Goal: Communication & Community: Answer question/provide support

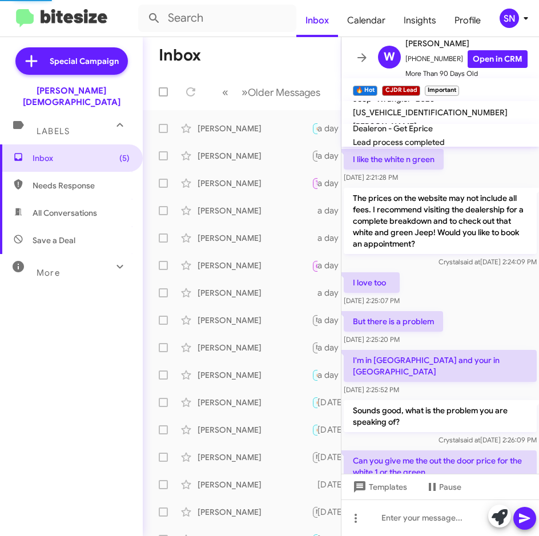
scroll to position [687, 0]
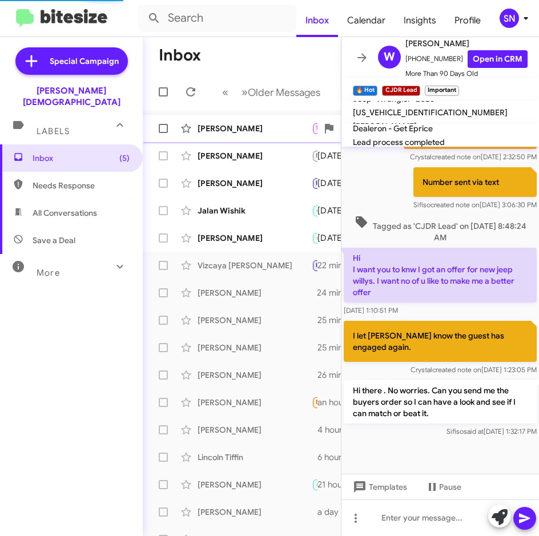
click at [240, 133] on div "[PERSON_NAME]" at bounding box center [255, 128] width 114 height 11
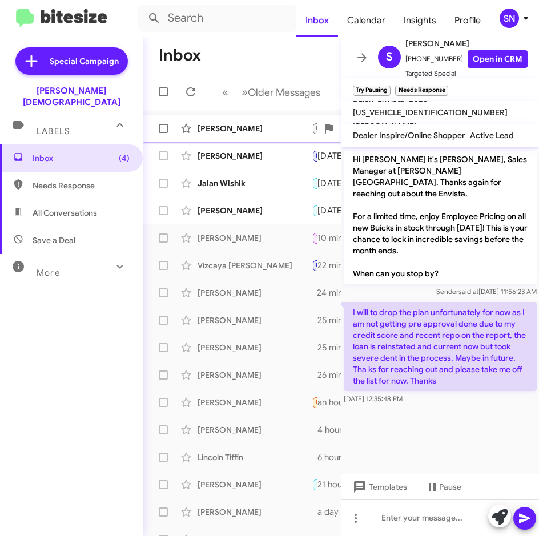
click at [226, 126] on div "[PERSON_NAME]" at bounding box center [255, 128] width 114 height 11
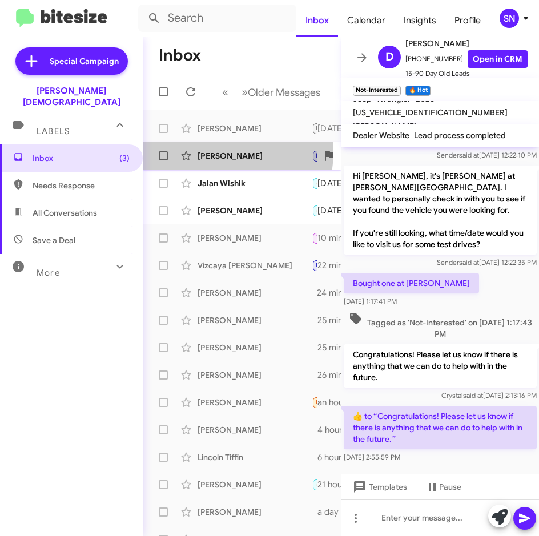
click at [215, 152] on div "[PERSON_NAME]" at bounding box center [255, 155] width 114 height 11
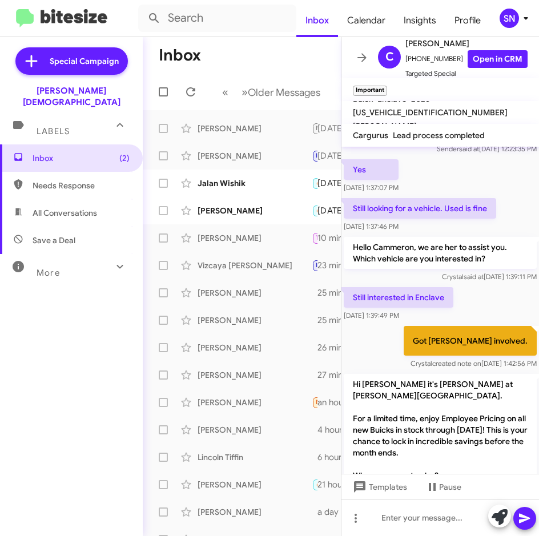
scroll to position [400, 0]
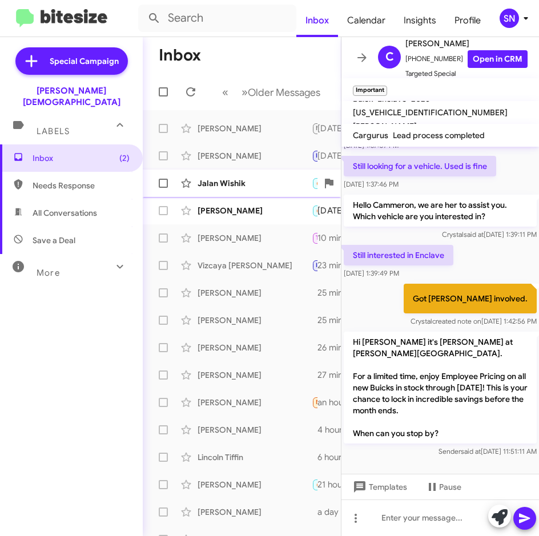
click at [235, 187] on div "Jalan Wishik" at bounding box center [255, 183] width 114 height 11
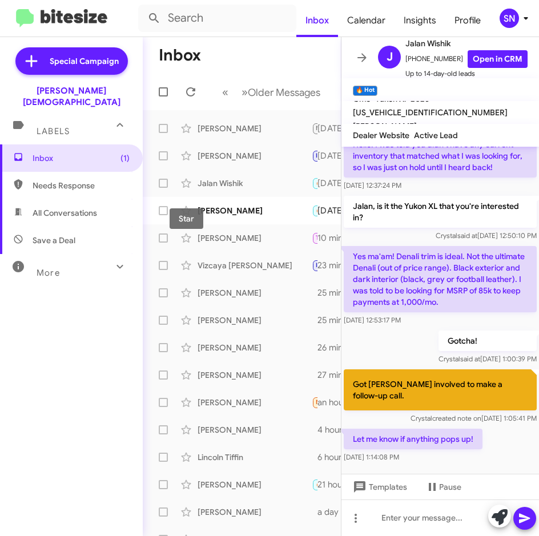
click at [207, 210] on mat-tooltip-component "Star" at bounding box center [186, 219] width 61 height 48
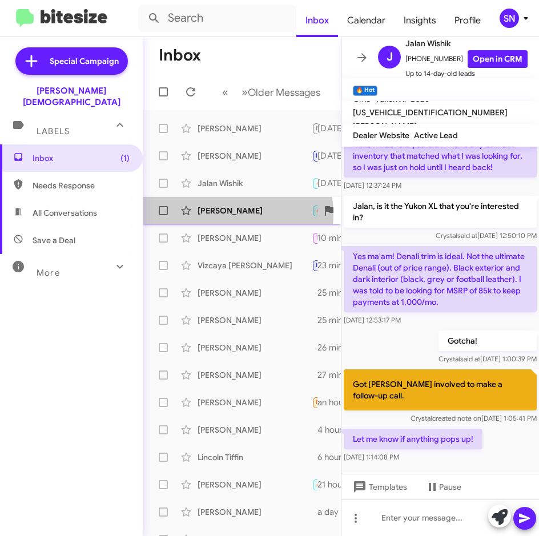
click at [220, 214] on div "[PERSON_NAME]" at bounding box center [255, 210] width 114 height 11
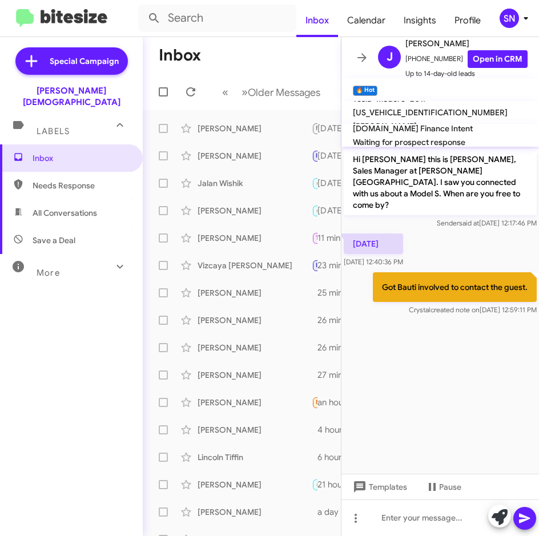
click at [69, 180] on span "Needs Response" at bounding box center [71, 185] width 143 height 27
type input "in:needs-response"
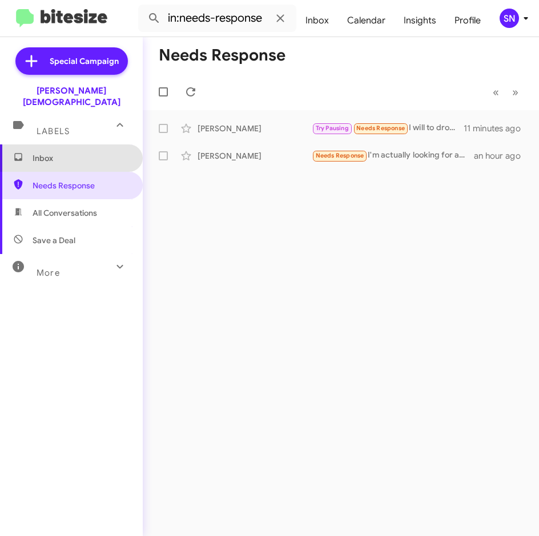
click at [73, 152] on span "Inbox" at bounding box center [81, 157] width 97 height 11
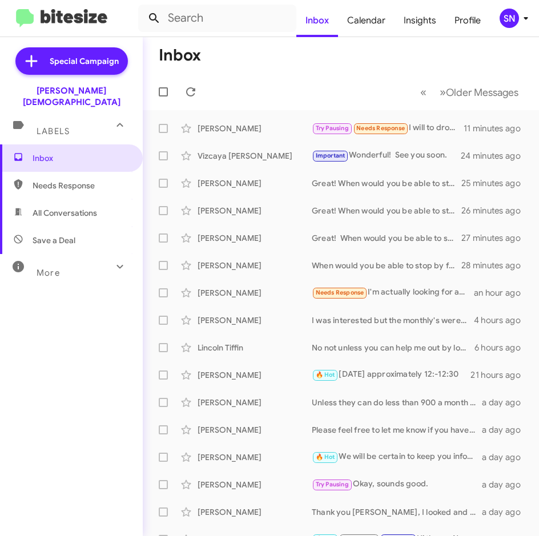
click at [153, 21] on icon at bounding box center [154, 18] width 14 height 14
click at [166, 17] on input "text" at bounding box center [217, 18] width 158 height 27
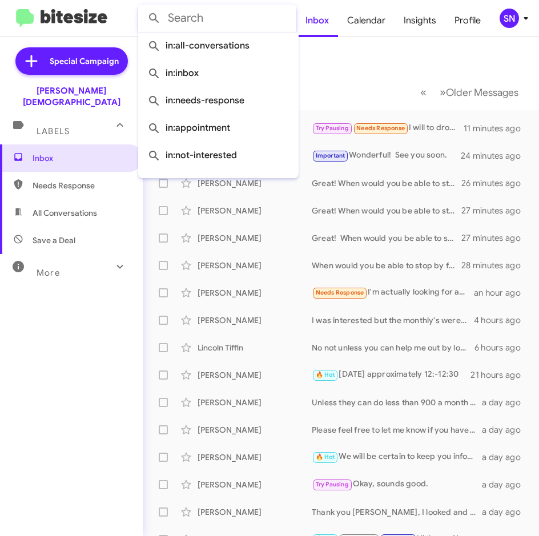
paste input "[PHONE_NUMBER]"
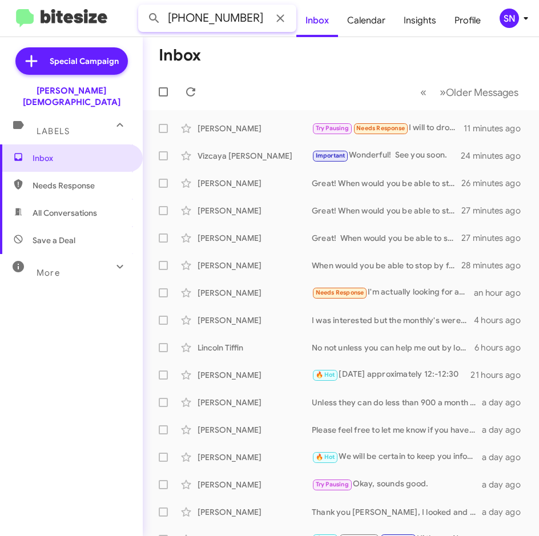
type input "[PHONE_NUMBER]"
click at [143, 7] on button at bounding box center [154, 18] width 23 height 23
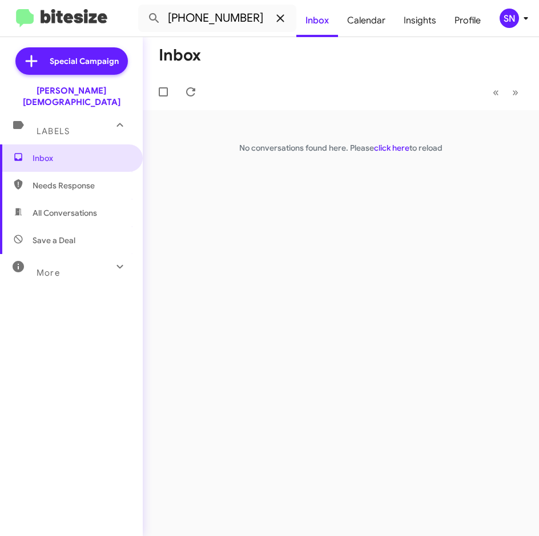
click at [279, 18] on icon at bounding box center [280, 18] width 14 height 14
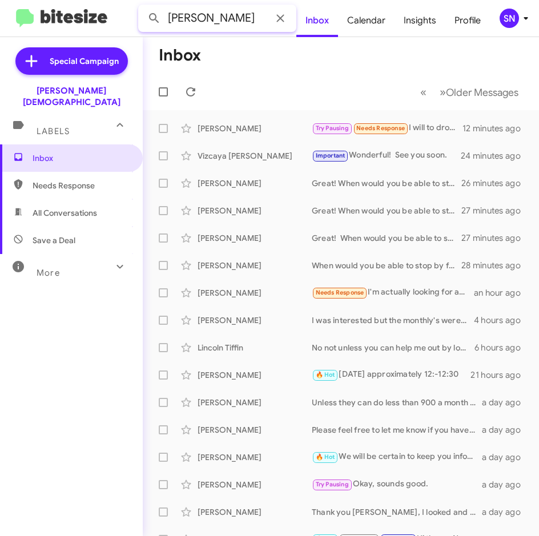
type input "[PERSON_NAME]"
click at [143, 7] on button at bounding box center [154, 18] width 23 height 23
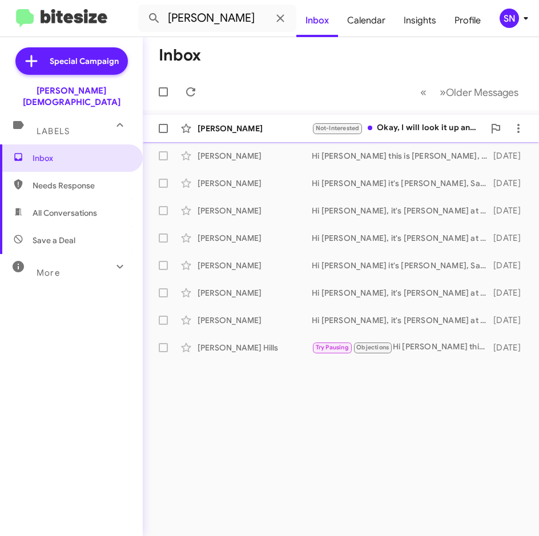
click at [243, 134] on div "[PERSON_NAME] Not-Interested Okay, I will look it up and get you a quote. Thank…" at bounding box center [341, 128] width 378 height 23
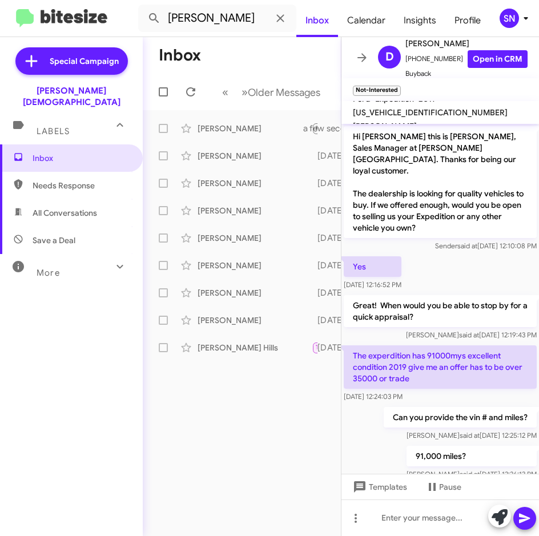
click at [395, 118] on span "[US_VEHICLE_IDENTIFICATION_NUMBER]" at bounding box center [430, 112] width 155 height 10
click at [396, 118] on span "[US_VEHICLE_IDENTIFICATION_NUMBER]" at bounding box center [430, 112] width 155 height 10
copy span "[US_VEHICLE_IDENTIFICATION_NUMBER]"
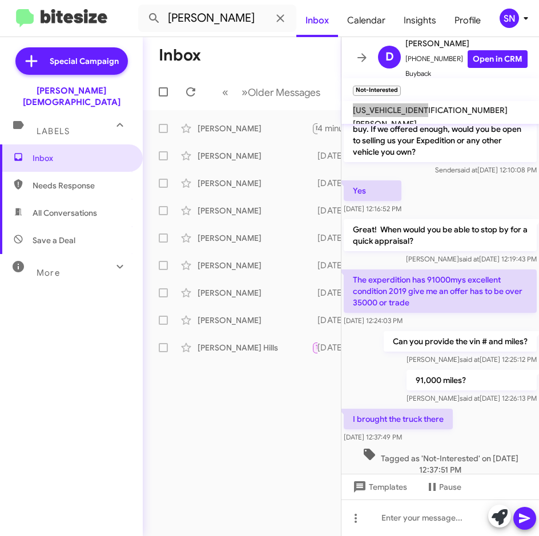
scroll to position [30, 0]
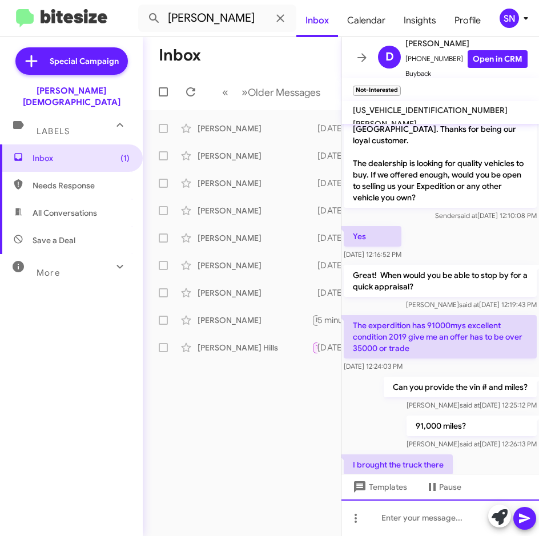
click at [401, 518] on div at bounding box center [440, 518] width 198 height 37
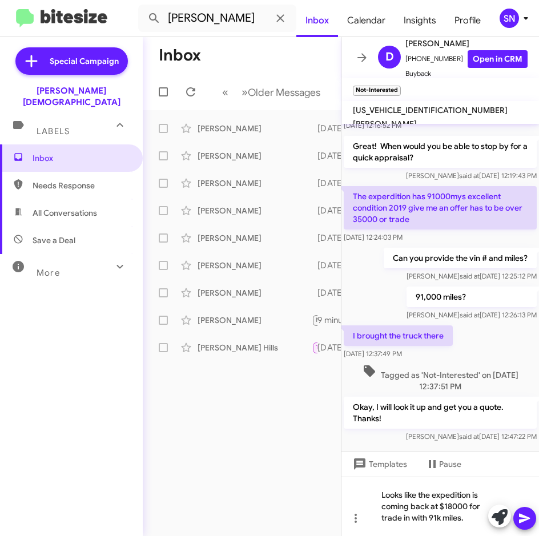
scroll to position [167, 0]
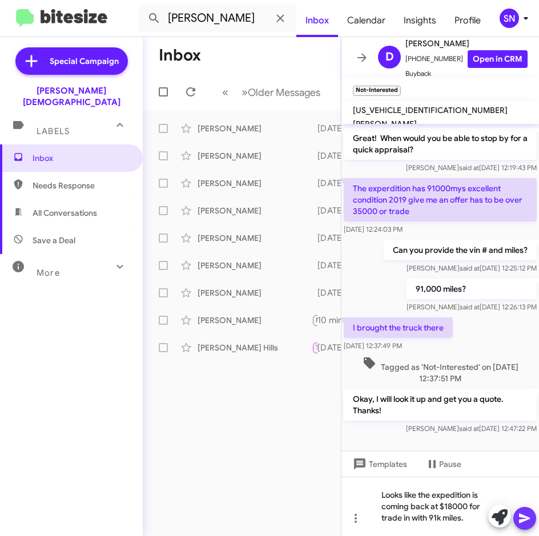
click at [529, 522] on icon at bounding box center [525, 519] width 14 height 14
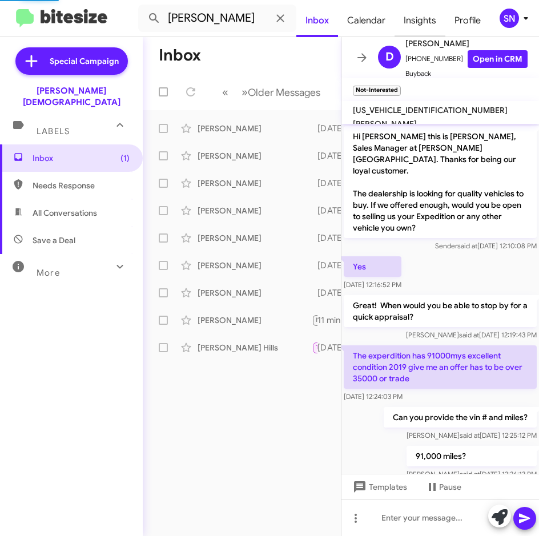
scroll to position [239, 0]
